Goal: Information Seeking & Learning: Learn about a topic

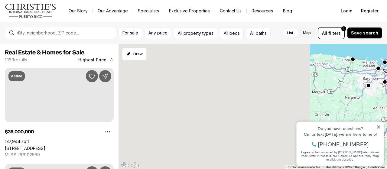
drag, startPoint x: 169, startPoint y: 145, endPoint x: 47, endPoint y: 1, distance: 189.2
click at [387, 102] on div "18M 20.08M 12M" at bounding box center [253, 106] width 269 height 125
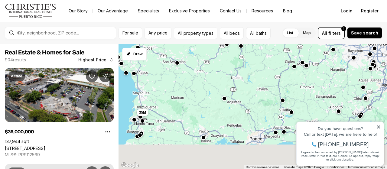
drag, startPoint x: 251, startPoint y: 110, endPoint x: 234, endPoint y: 79, distance: 35.5
click at [234, 79] on div "35M 19M" at bounding box center [253, 106] width 269 height 125
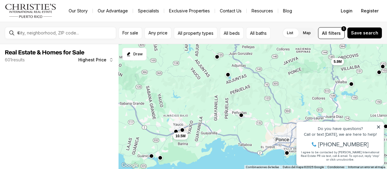
click at [227, 132] on div "5.9M 10.5M" at bounding box center [253, 106] width 269 height 125
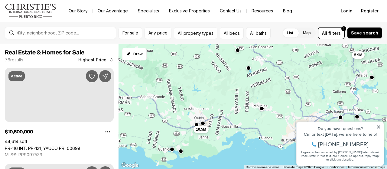
drag, startPoint x: 227, startPoint y: 132, endPoint x: 248, endPoint y: 126, distance: 22.2
click at [248, 126] on div "5.9M 10.5M" at bounding box center [253, 106] width 269 height 125
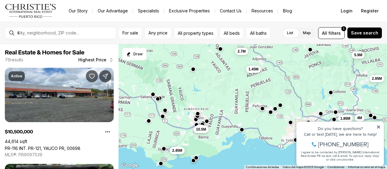
drag, startPoint x: 380, startPoint y: 127, endPoint x: 623, endPoint y: 235, distance: 266.9
click at [380, 127] on icon at bounding box center [378, 127] width 3 height 3
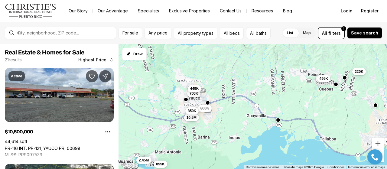
drag, startPoint x: 232, startPoint y: 140, endPoint x: 245, endPoint y: 140, distance: 13.0
click at [245, 140] on div "4M 10.5M 800K 850K 249K 899K 495K 220K 2.45M 855K 700K 449K" at bounding box center [253, 106] width 269 height 125
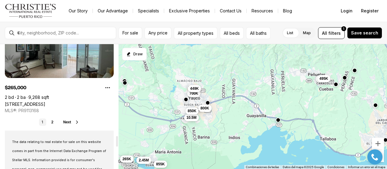
scroll to position [1120, 0]
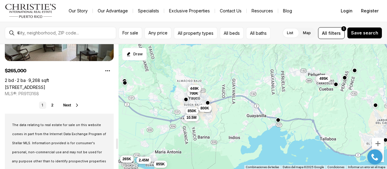
click at [69, 104] on span "Next" at bounding box center [67, 105] width 8 height 4
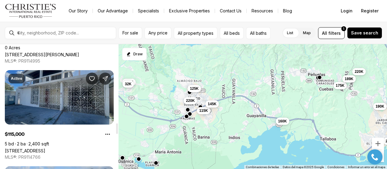
scroll to position [938, 0]
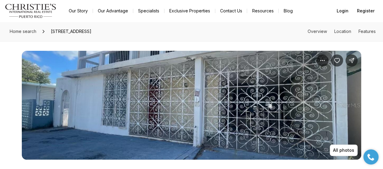
click at [186, 86] on img "View image gallery" at bounding box center [191, 105] width 339 height 109
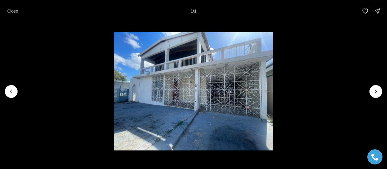
click at [194, 70] on img "1 of 1" at bounding box center [194, 91] width 160 height 118
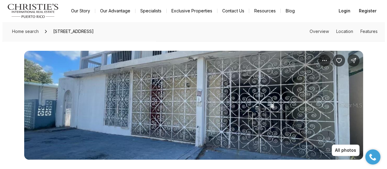
scroll to position [30, 0]
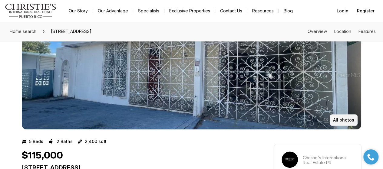
click at [342, 119] on p "All photos" at bounding box center [343, 120] width 21 height 5
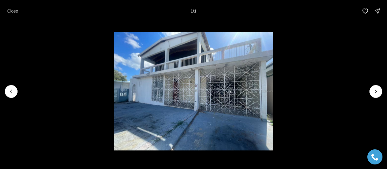
click at [375, 92] on div at bounding box center [376, 91] width 13 height 13
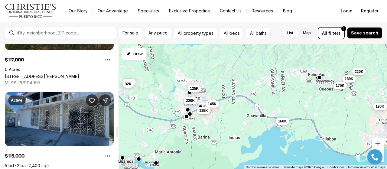
scroll to position [999, 0]
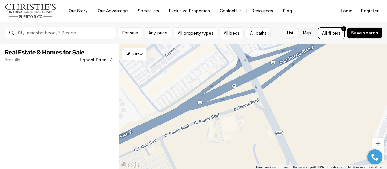
drag, startPoint x: 169, startPoint y: 88, endPoint x: 221, endPoint y: 126, distance: 64.7
click at [217, 169] on html "Go to: Homepage Our Story Our Advantage Specialists Exclusive Properties Contac…" at bounding box center [193, 84] width 387 height 169
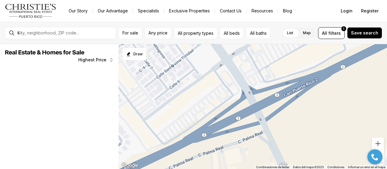
drag, startPoint x: 217, startPoint y: 123, endPoint x: 222, endPoint y: 155, distance: 33.0
click at [222, 155] on div at bounding box center [253, 106] width 269 height 125
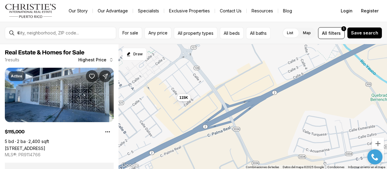
drag, startPoint x: 192, startPoint y: 79, endPoint x: 197, endPoint y: 107, distance: 28.7
click at [197, 107] on div "115K" at bounding box center [253, 106] width 269 height 125
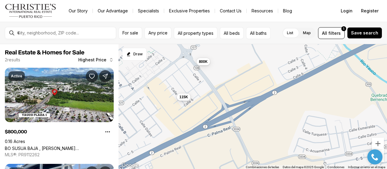
click at [184, 98] on span "115K" at bounding box center [183, 97] width 9 height 5
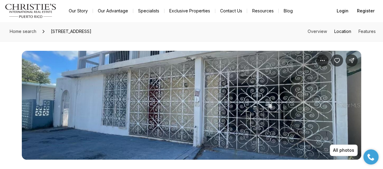
click at [344, 31] on link "Location" at bounding box center [342, 31] width 17 height 5
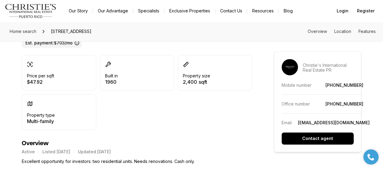
scroll to position [288, 0]
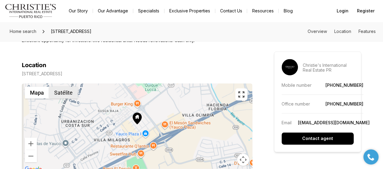
click at [64, 96] on button "Satélite" at bounding box center [63, 93] width 29 height 12
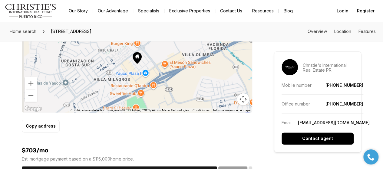
scroll to position [318, 0]
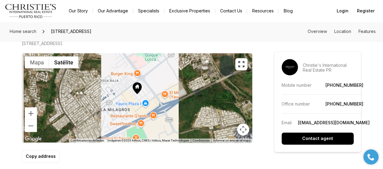
click at [238, 62] on icon "button" at bounding box center [241, 64] width 7 height 7
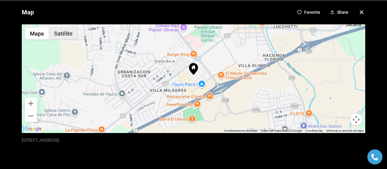
click at [61, 37] on button "Satélite" at bounding box center [63, 33] width 29 height 12
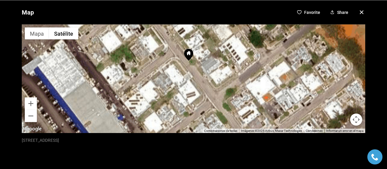
drag, startPoint x: 186, startPoint y: 58, endPoint x: 191, endPoint y: 70, distance: 12.5
click at [191, 70] on div at bounding box center [194, 78] width 344 height 109
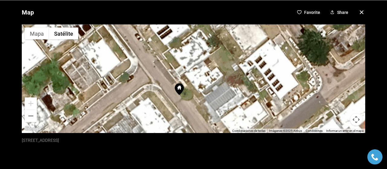
drag, startPoint x: 192, startPoint y: 67, endPoint x: 188, endPoint y: 104, distance: 37.2
click at [188, 104] on div at bounding box center [194, 78] width 344 height 109
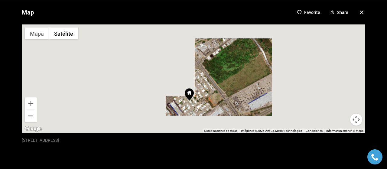
click at [360, 12] on icon "button" at bounding box center [361, 12] width 3 height 3
